Goal: Check status: Check status

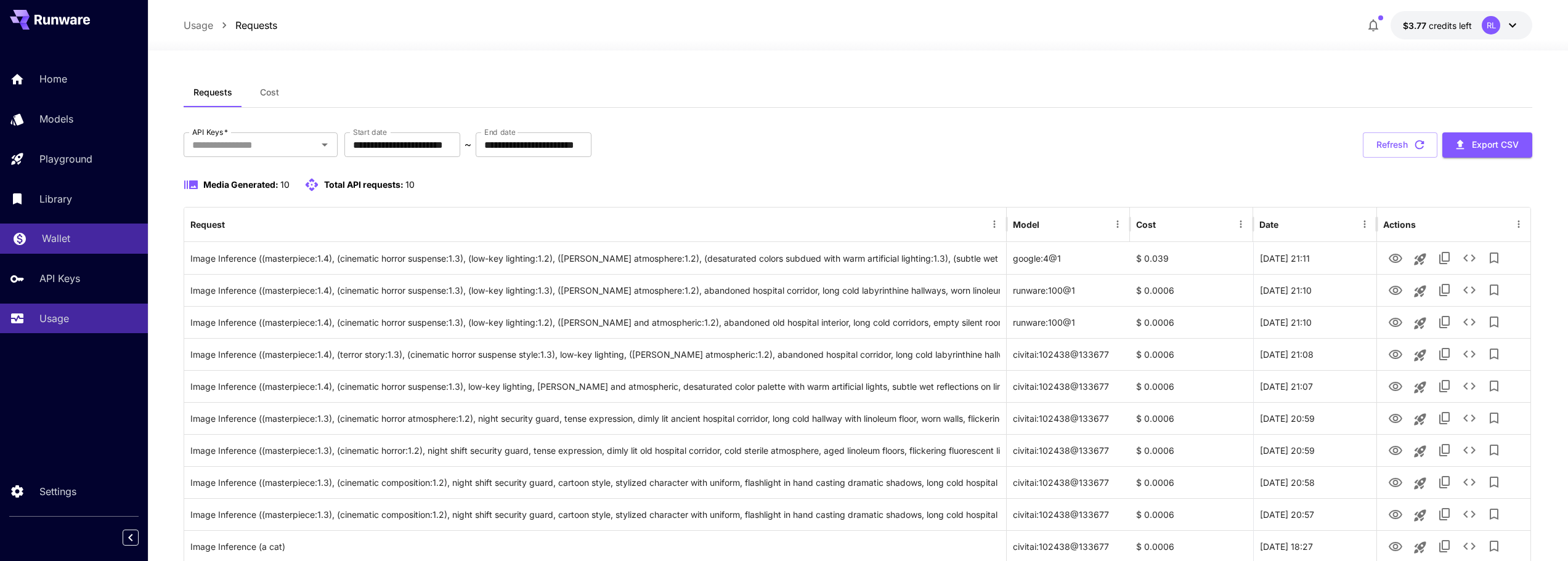
drag, startPoint x: 75, startPoint y: 237, endPoint x: 89, endPoint y: 226, distance: 17.8
click at [75, 237] on div "Wallet" at bounding box center [89, 238] width 96 height 15
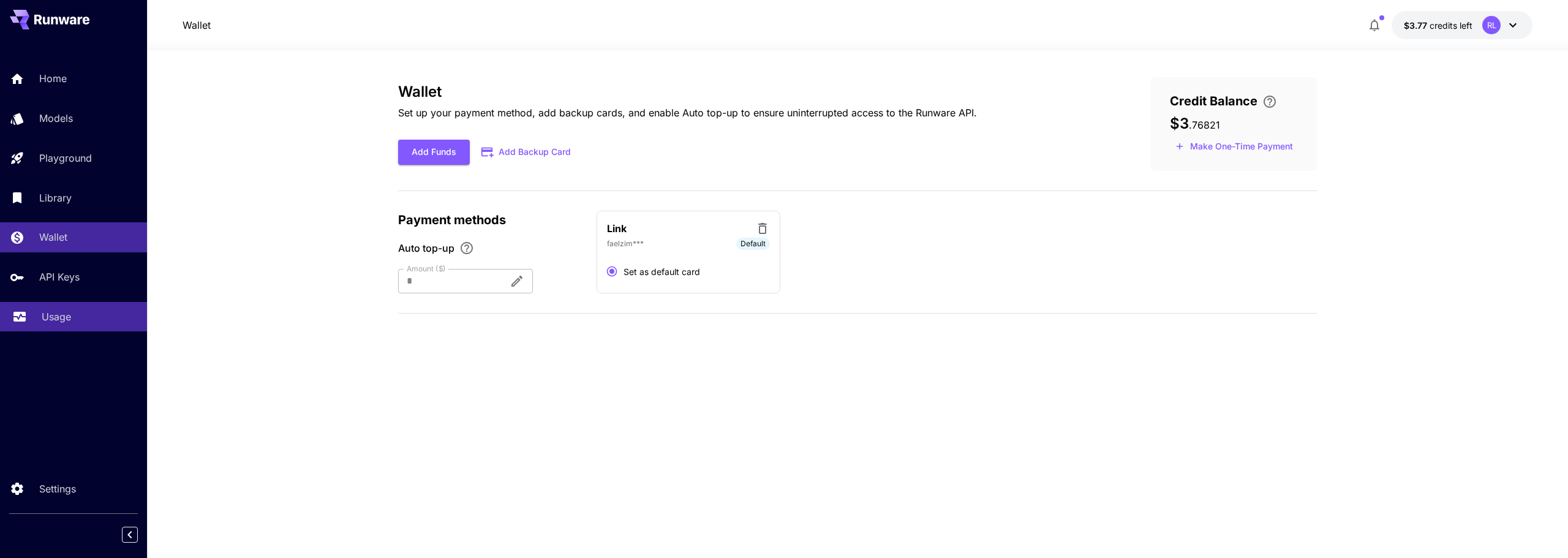
click at [86, 321] on div "Usage" at bounding box center [89, 316] width 95 height 15
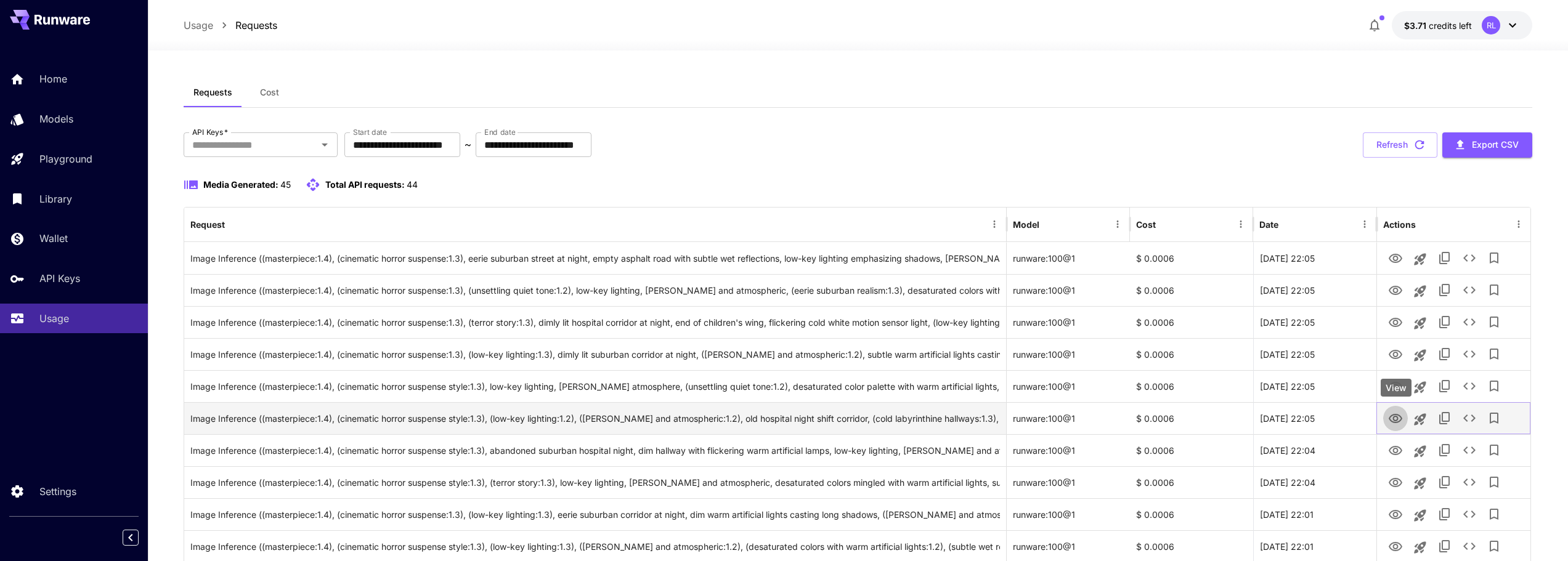
click at [1398, 415] on icon "View" at bounding box center [1395, 418] width 15 height 15
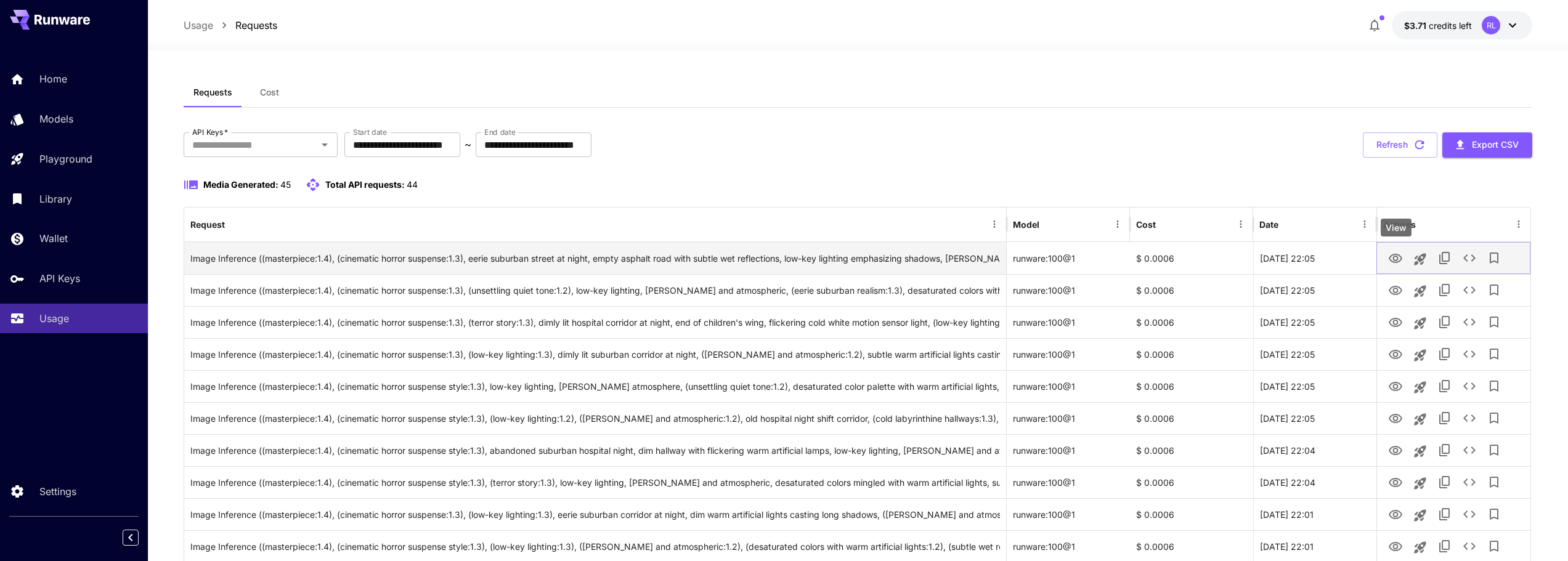
click at [1395, 260] on icon "View" at bounding box center [1395, 258] width 13 height 9
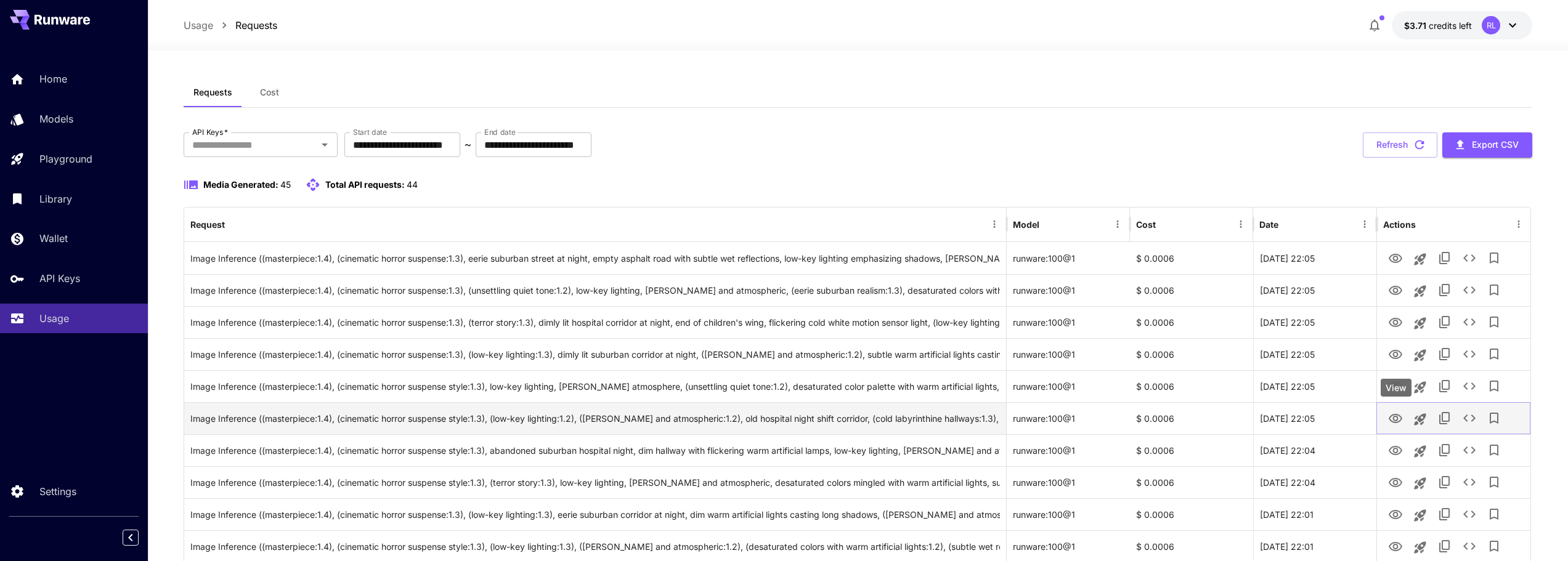
click at [1395, 419] on icon "View" at bounding box center [1395, 418] width 15 height 15
